Goal: Task Accomplishment & Management: Use online tool/utility

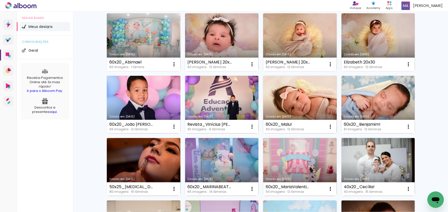
scroll to position [70, 0]
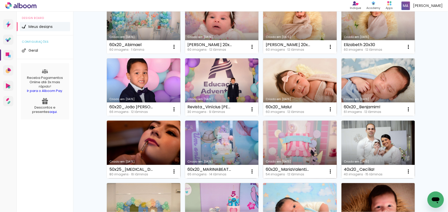
click at [305, 136] on link "Criado em [DATE]" at bounding box center [300, 150] width 74 height 58
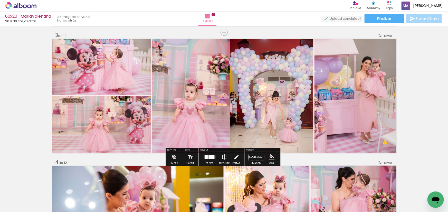
scroll to position [257, 0]
